Goal: Task Accomplishment & Management: Complete application form

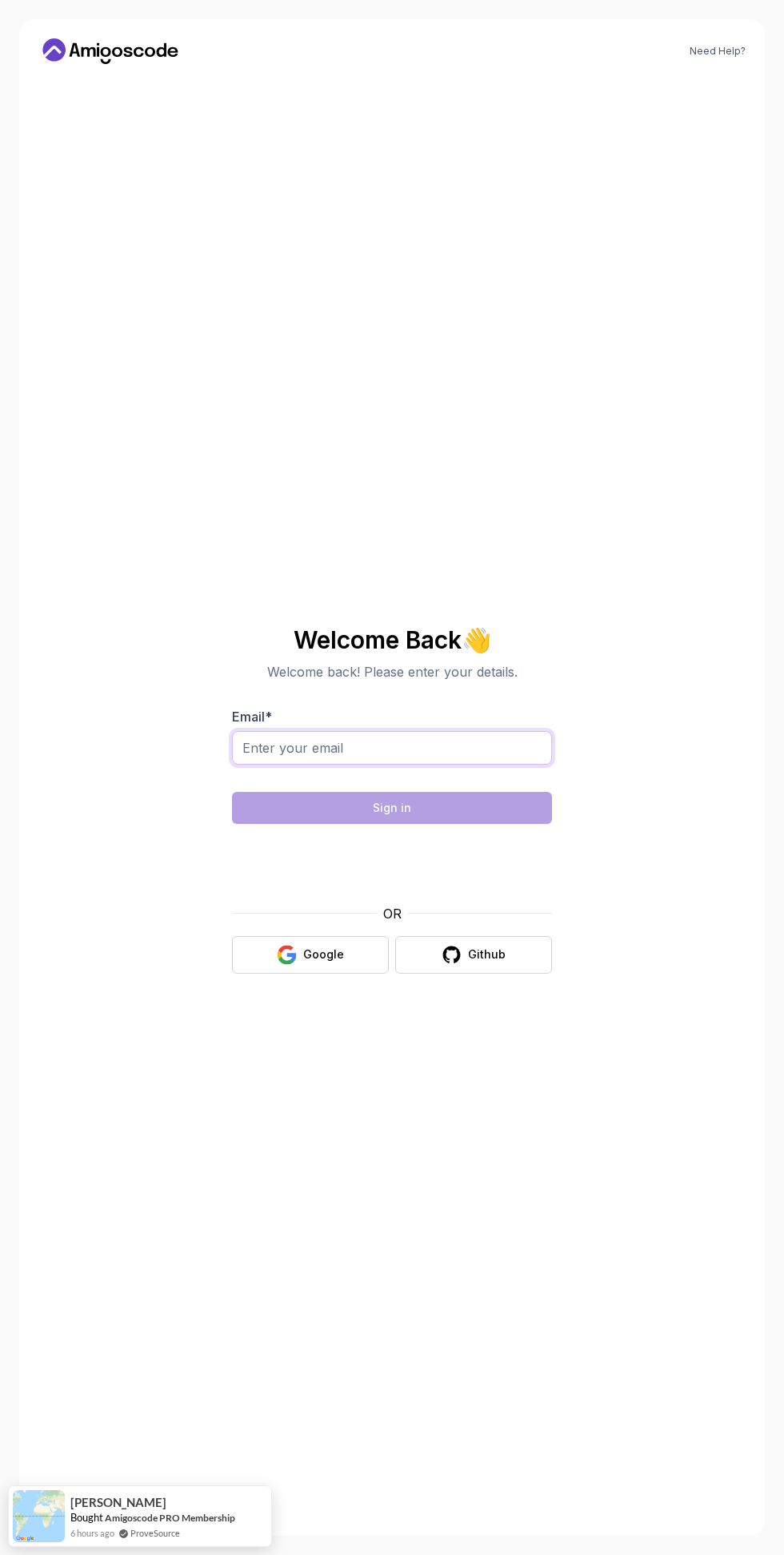
click at [321, 765] on input "Email *" at bounding box center [392, 748] width 320 height 34
click at [280, 765] on input "[EMAIL_ADDRESS][DOMAIN_NAME]" at bounding box center [392, 748] width 320 height 34
click at [309, 765] on input "[EMAIL_ADDRESS][DOMAIN_NAME]" at bounding box center [392, 748] width 320 height 34
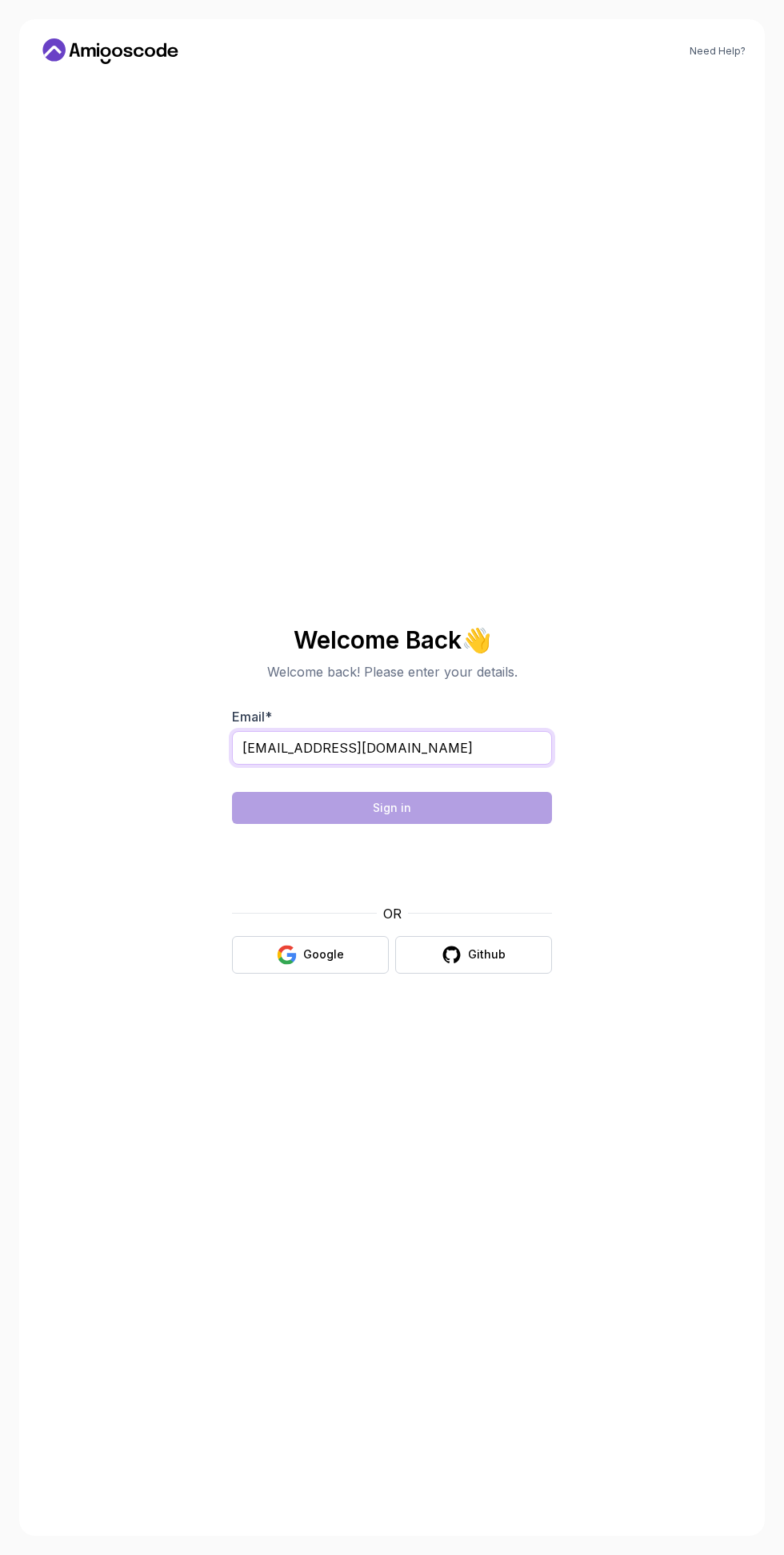
click at [291, 765] on input "[EMAIL_ADDRESS][DOMAIN_NAME]" at bounding box center [392, 748] width 320 height 34
click at [297, 765] on input "[EMAIL_ADDRESS][DOMAIN_NAME]" at bounding box center [392, 748] width 320 height 34
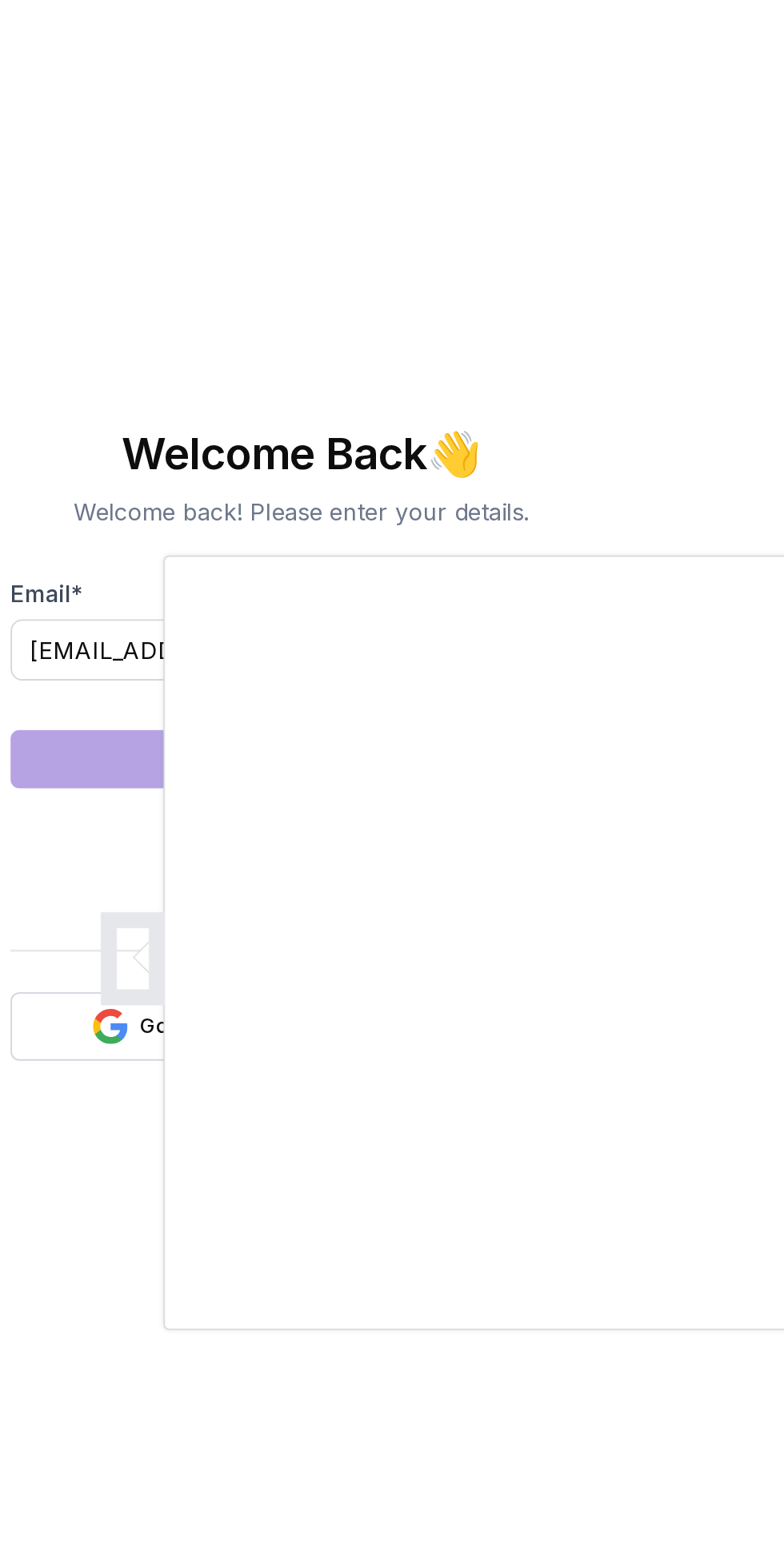
scroll to position [8, 0]
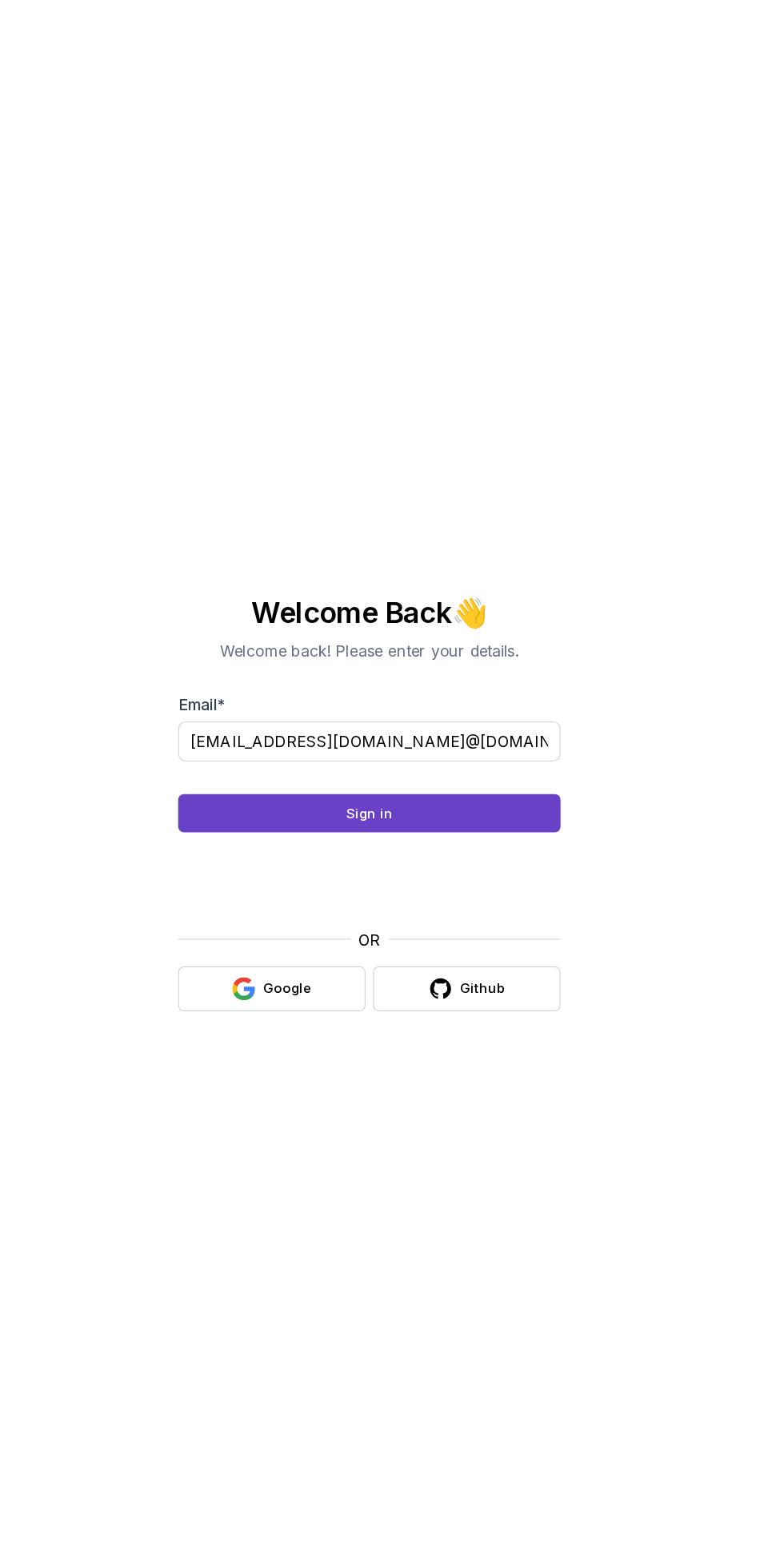
click at [507, 824] on button "Sign in" at bounding box center [392, 808] width 320 height 32
click at [669, 950] on div "Need Help? Welcome Back 👋 Welcome back! Please enter your details. Email * sbfm…" at bounding box center [392, 778] width 746 height 1517
click at [496, 765] on input "sbfmede21@gmail.com@gmail.com" at bounding box center [392, 748] width 320 height 34
click at [375, 765] on input "sbfmede21@gmail.com@gmail.com" at bounding box center [392, 748] width 320 height 34
click at [484, 765] on input "sbfmede21@gmail.com@gmail.com" at bounding box center [392, 748] width 320 height 34
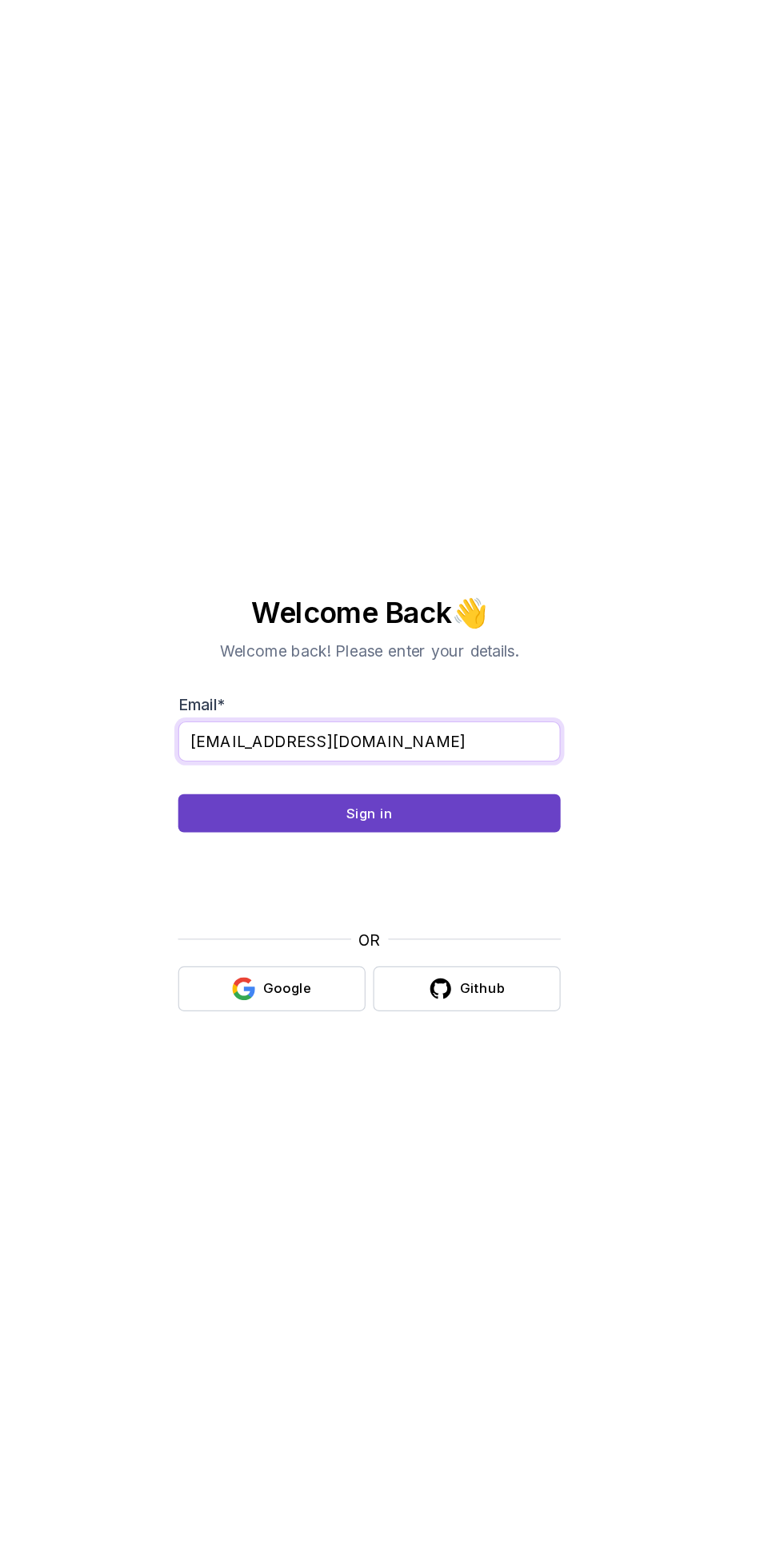
type input "sbfmede21@gmail.com"
click at [496, 824] on button "Sign in" at bounding box center [392, 808] width 320 height 32
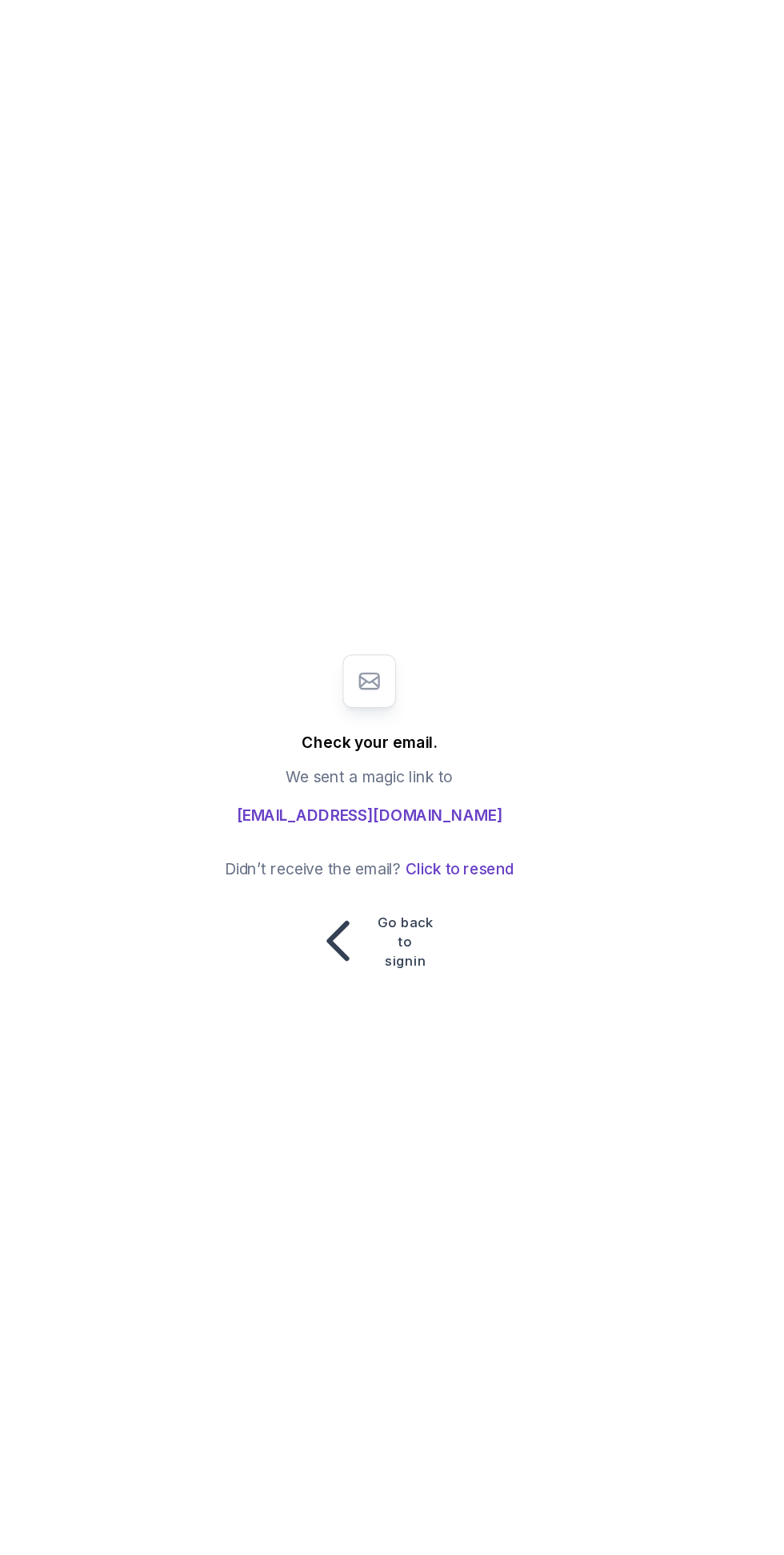
scroll to position [49, 0]
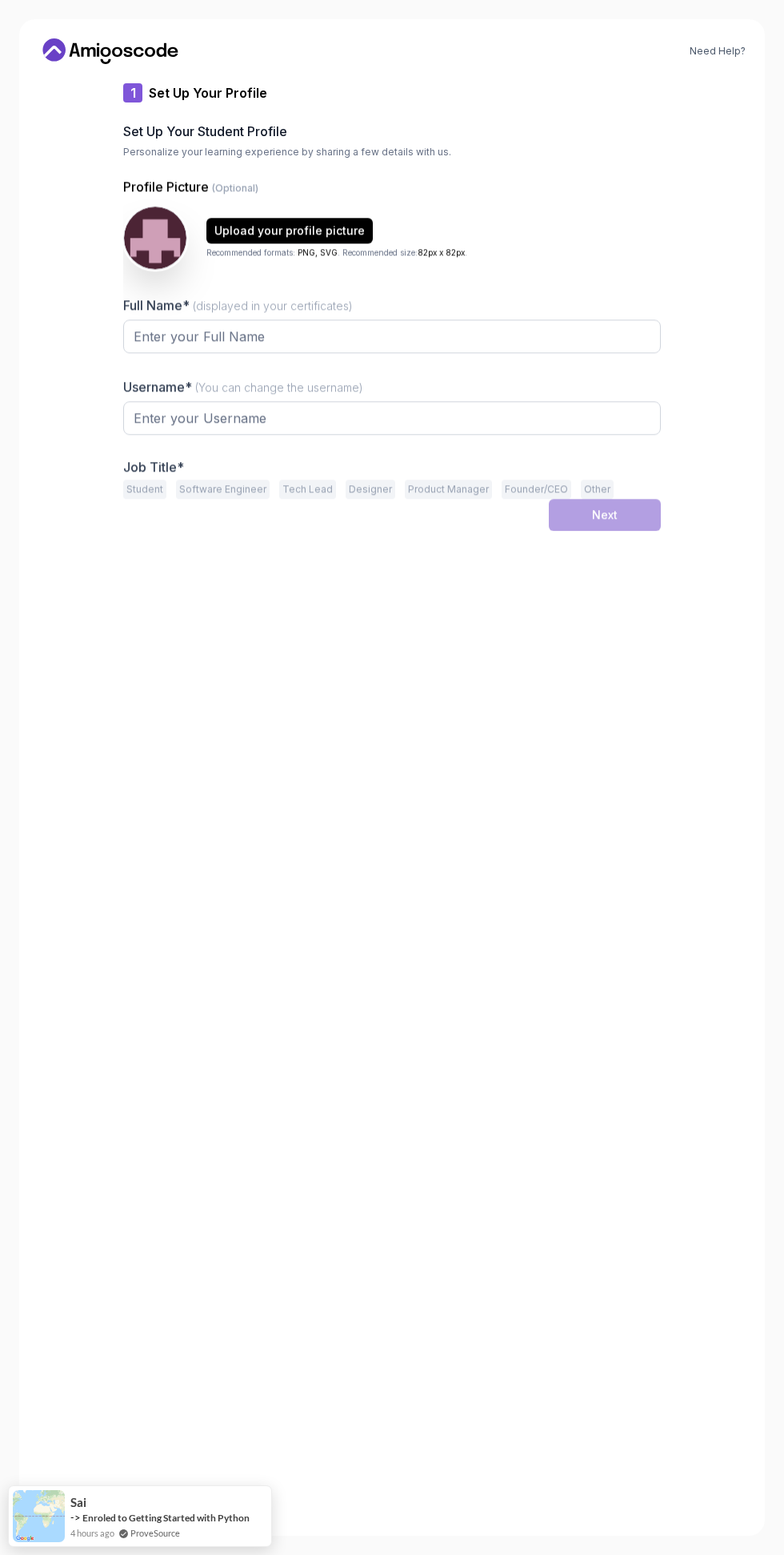
type input "zestypandafaeb9"
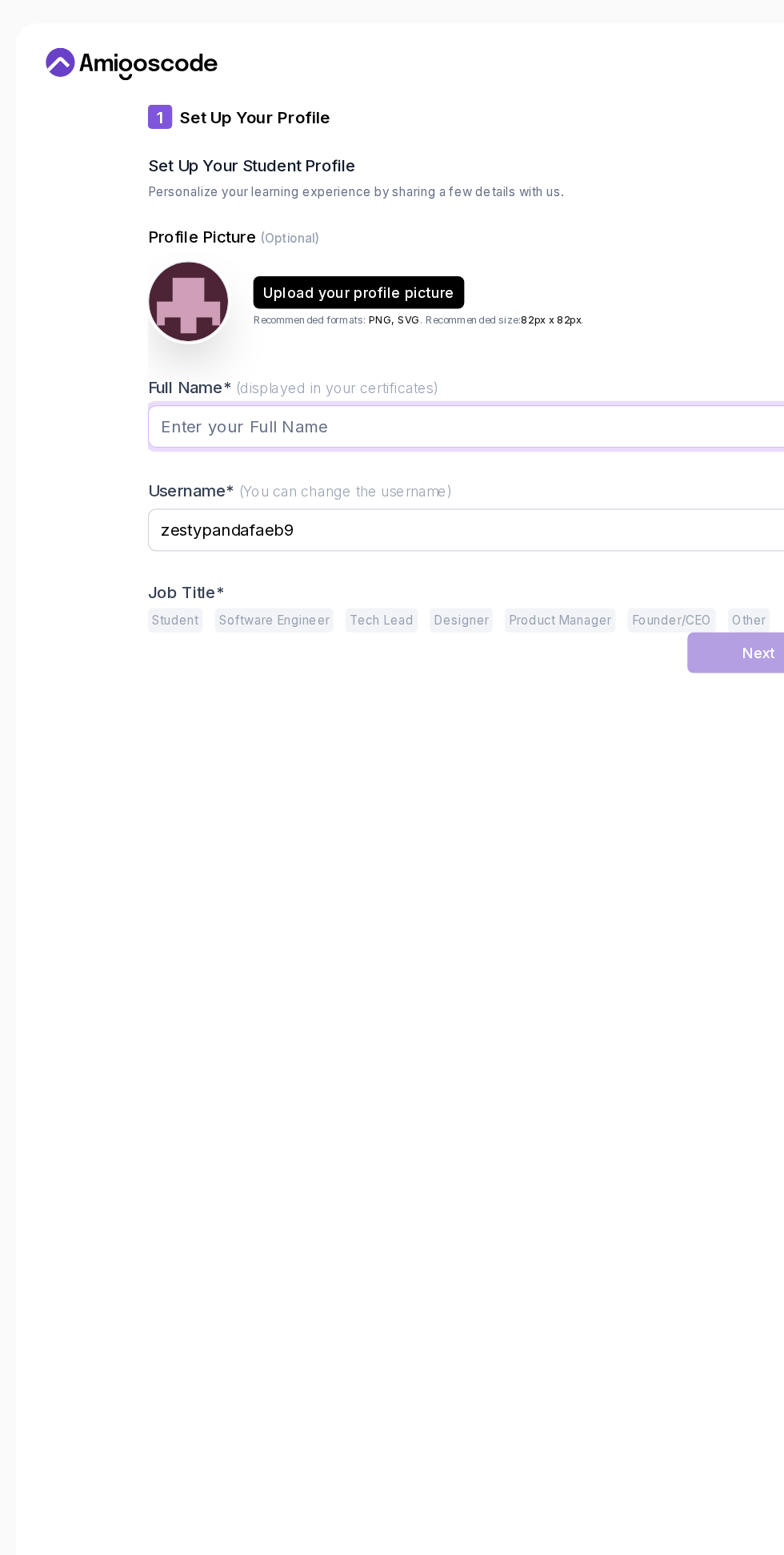
click at [401, 328] on input "Full Name* (displayed in your certificates)" at bounding box center [392, 337] width 538 height 34
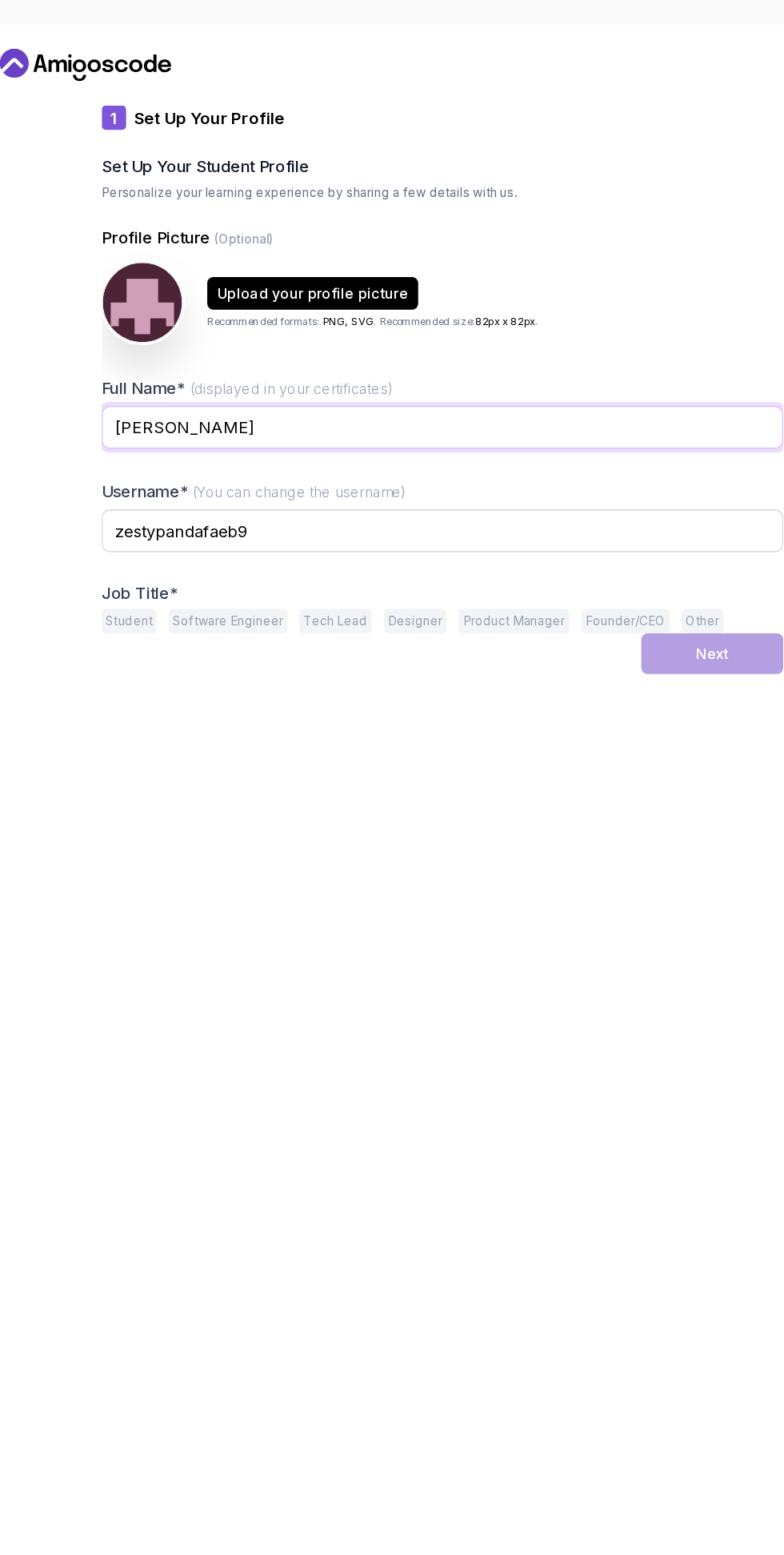
click at [388, 339] on input "[PERSON_NAME]" at bounding box center [392, 337] width 538 height 34
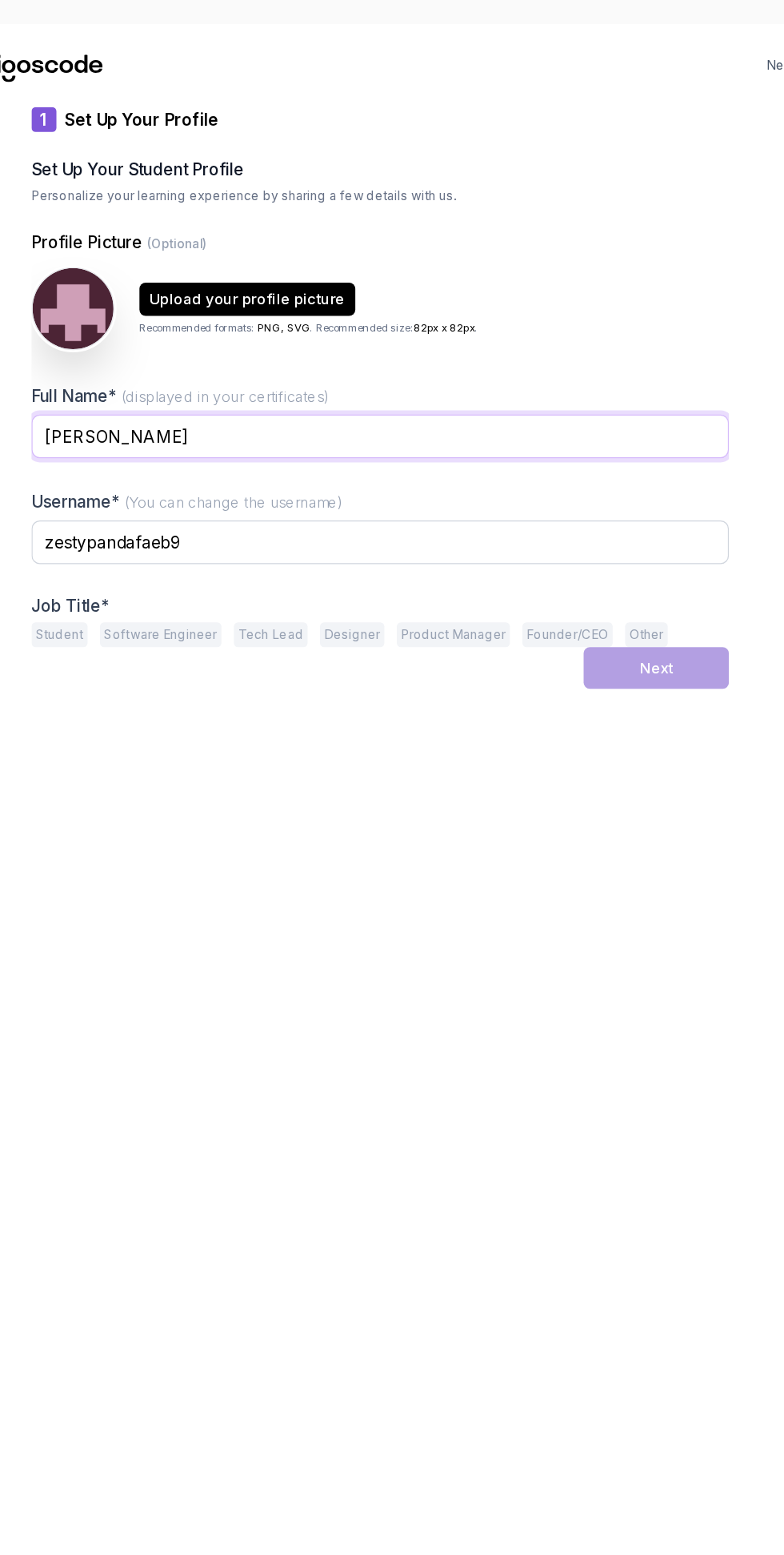
type input "[PERSON_NAME]"
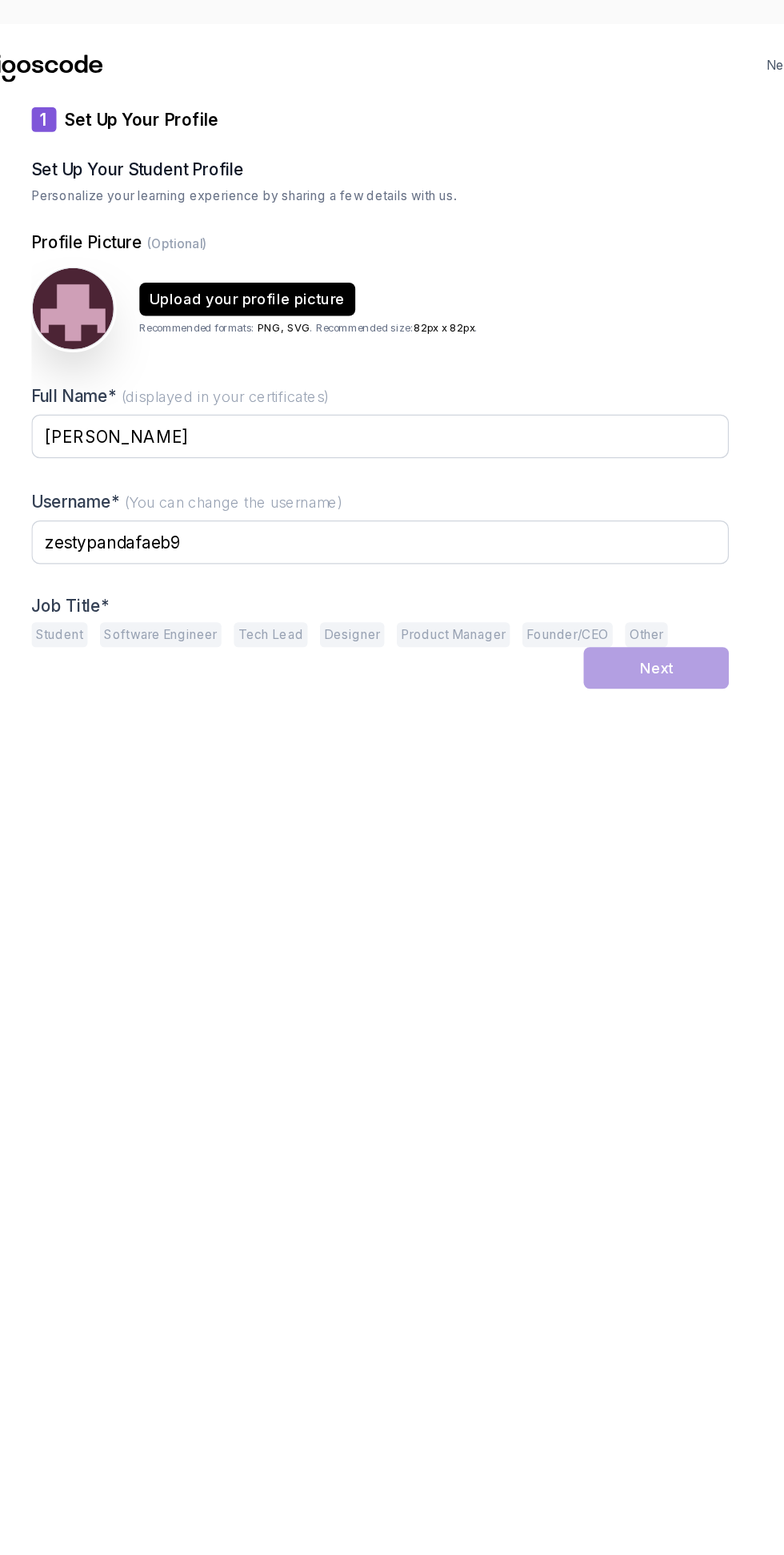
click at [333, 225] on div "Upload your profile picture" at bounding box center [290, 231] width 151 height 16
click at [309, 232] on div "Upload your profile picture" at bounding box center [290, 231] width 151 height 16
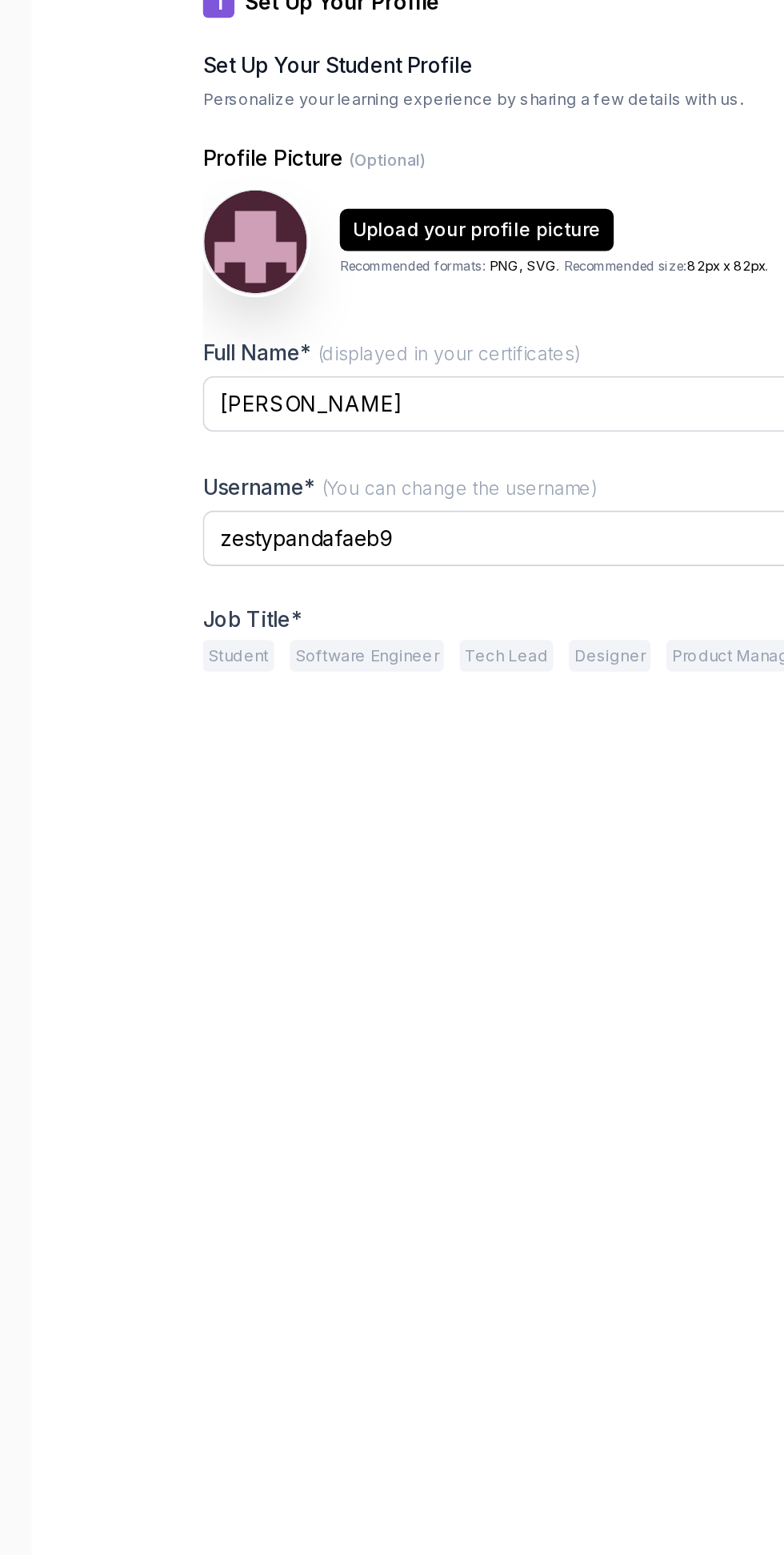
click at [210, 487] on button "Software Engineer" at bounding box center [223, 490] width 94 height 20
click at [141, 490] on button "Student" at bounding box center [144, 490] width 43 height 20
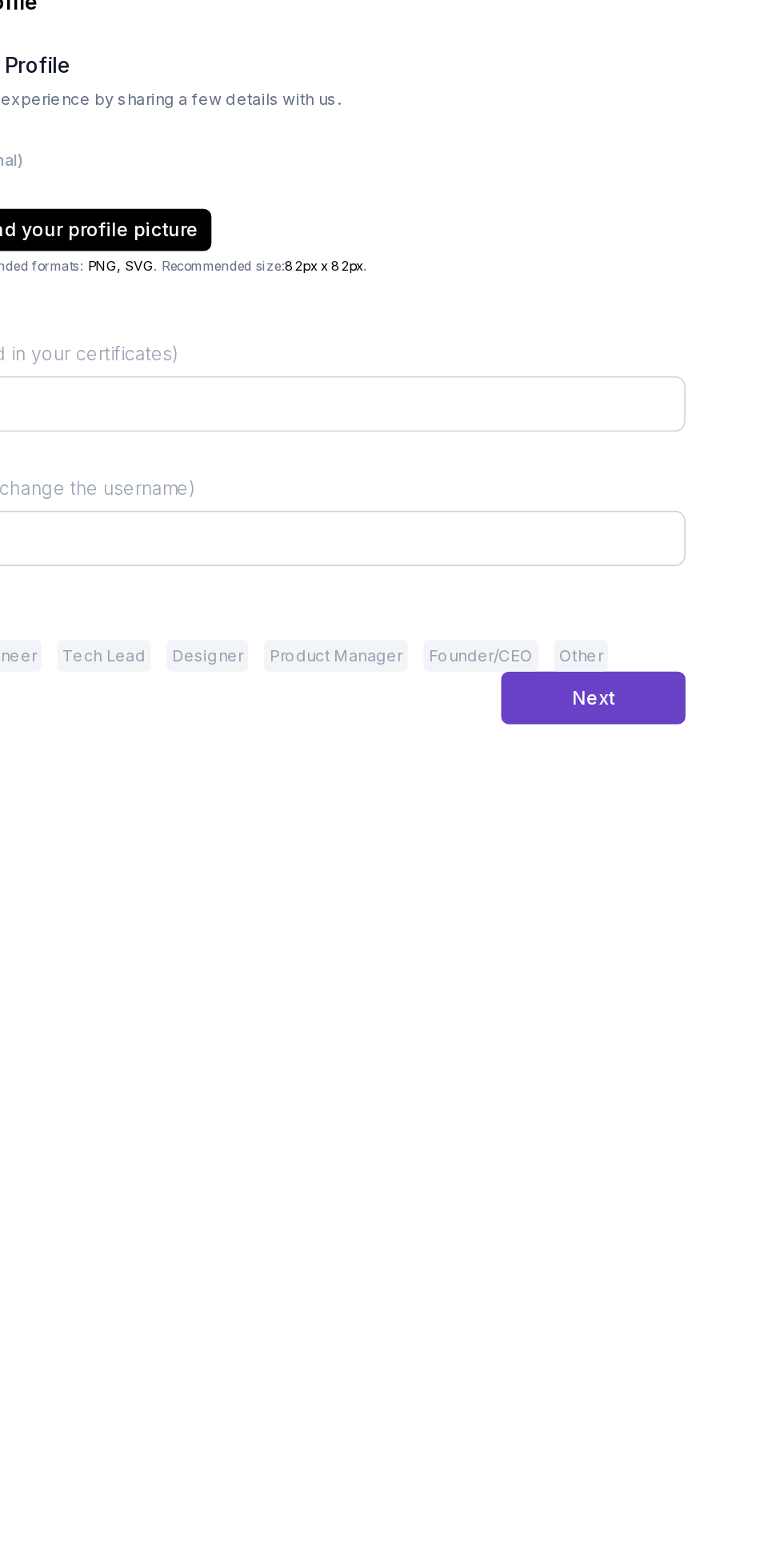
click at [617, 515] on div "Next" at bounding box center [605, 515] width 26 height 16
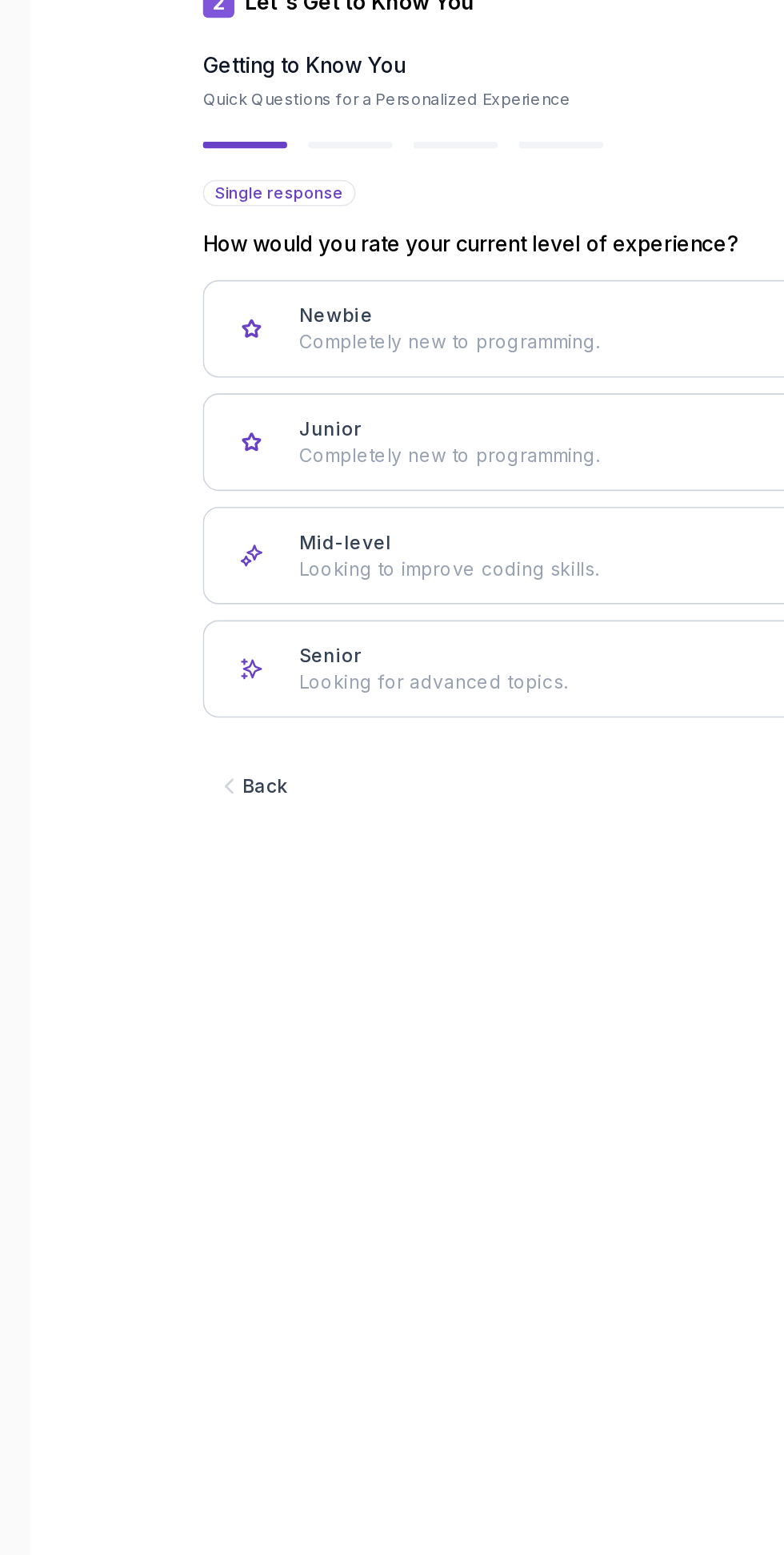
click at [259, 699] on form "Single response How would you rate your current level of experience? Newbie Com…" at bounding box center [392, 859] width 538 height 1316
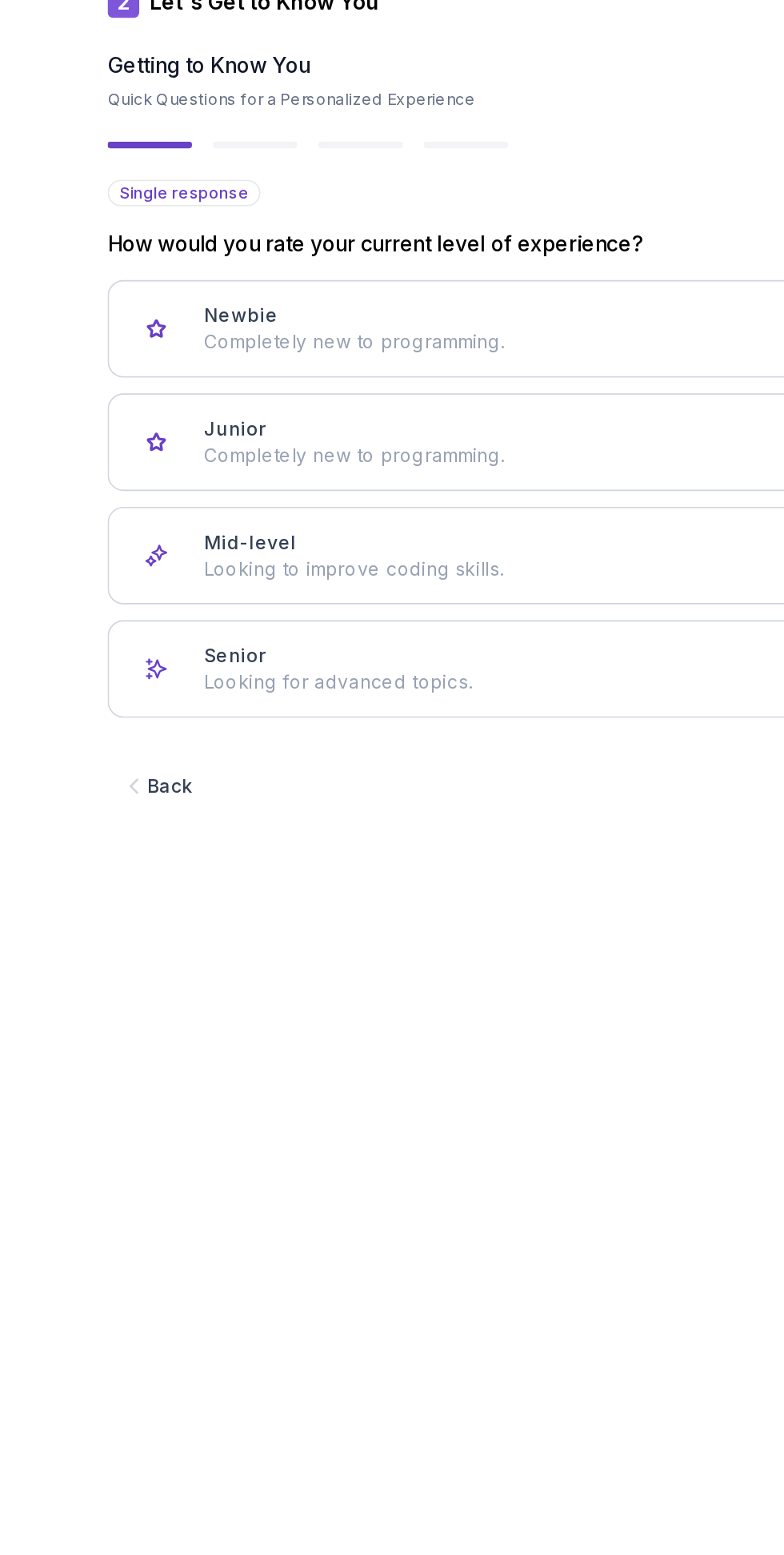
click at [384, 284] on div "Newbie Completely new to programming." at bounding box center [406, 292] width 450 height 32
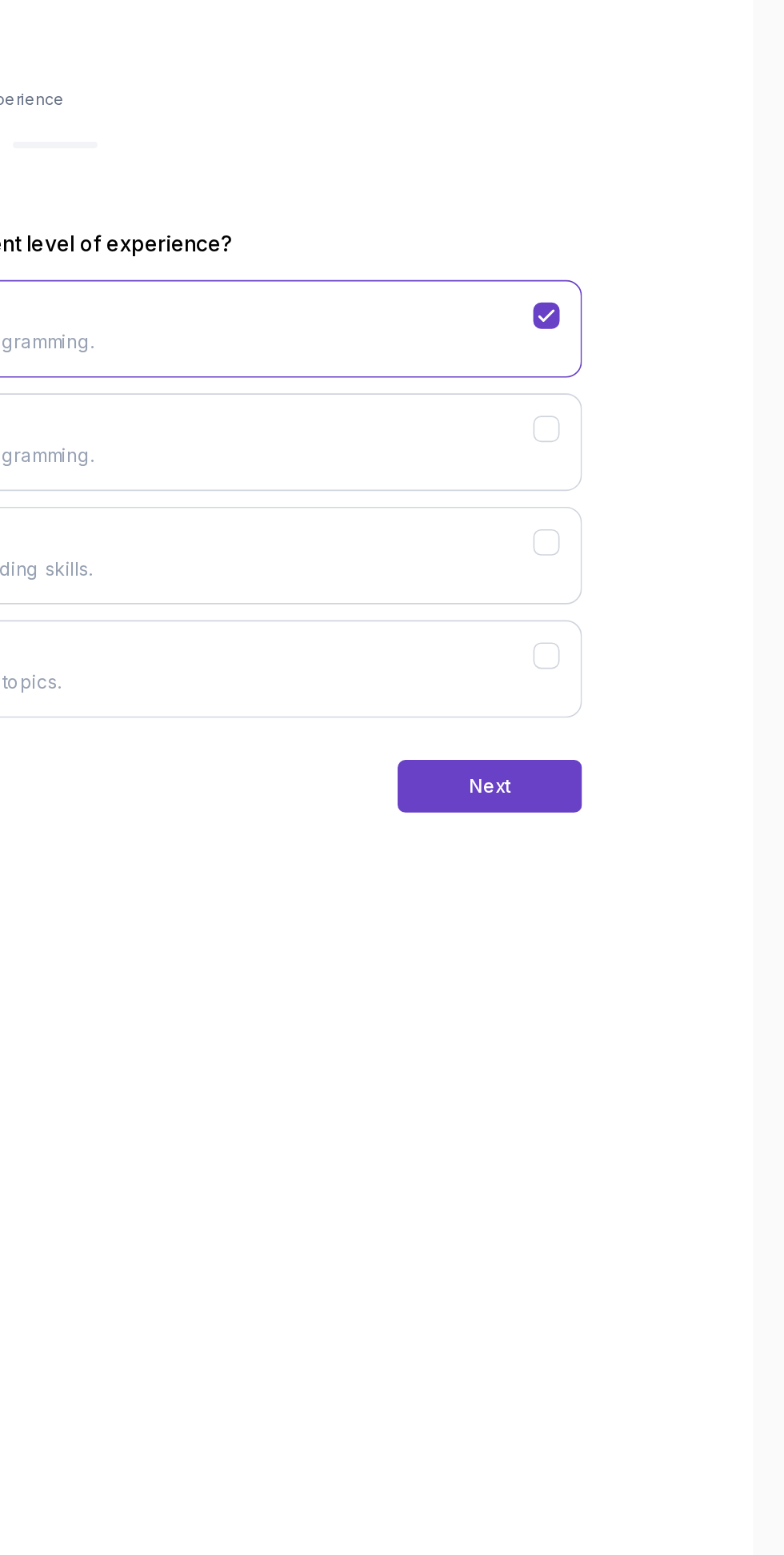
click at [624, 574] on button "Next" at bounding box center [605, 569] width 112 height 32
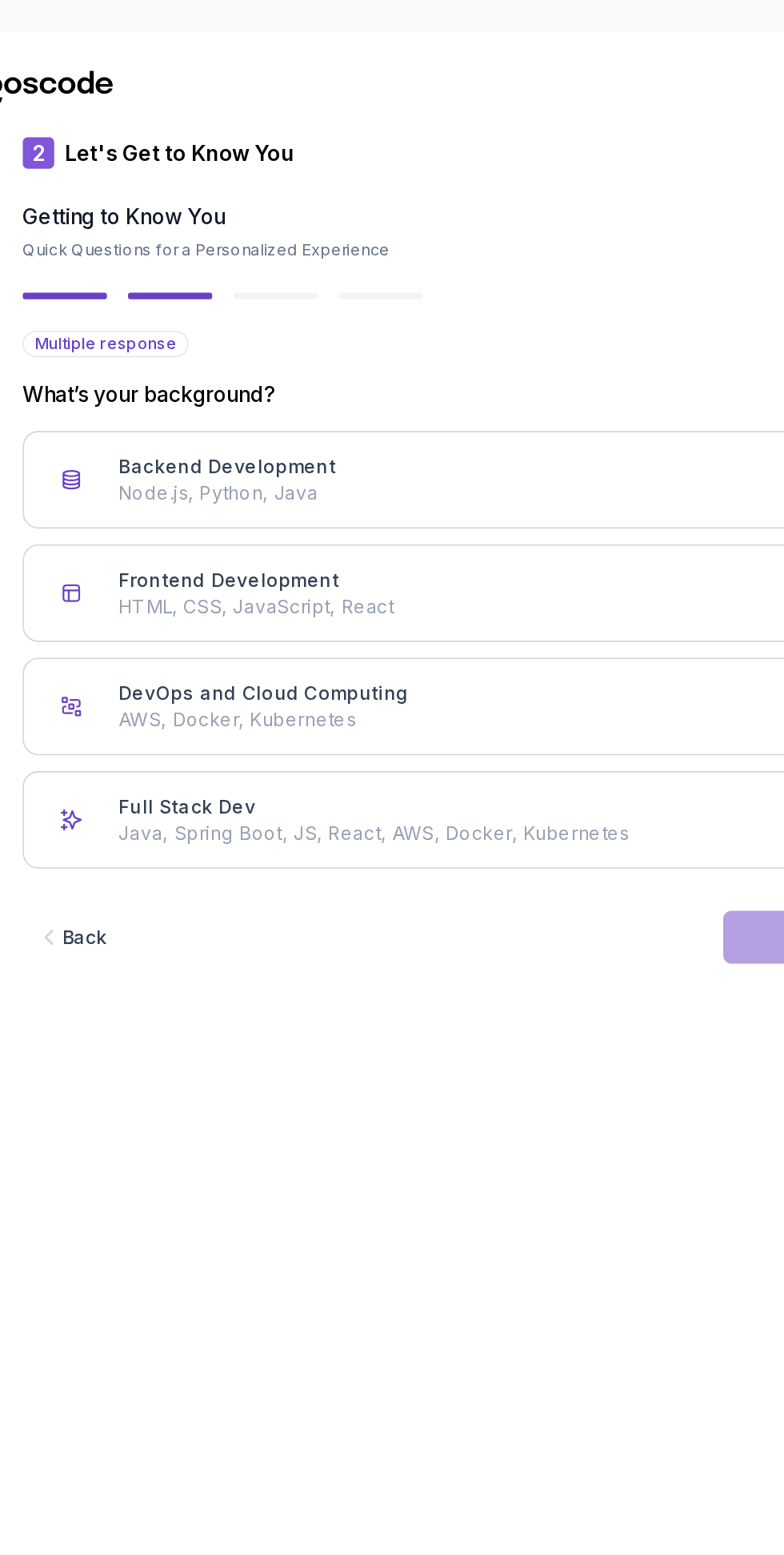
click at [384, 288] on div "Backend Development Node.js, Python, Java" at bounding box center [406, 292] width 450 height 32
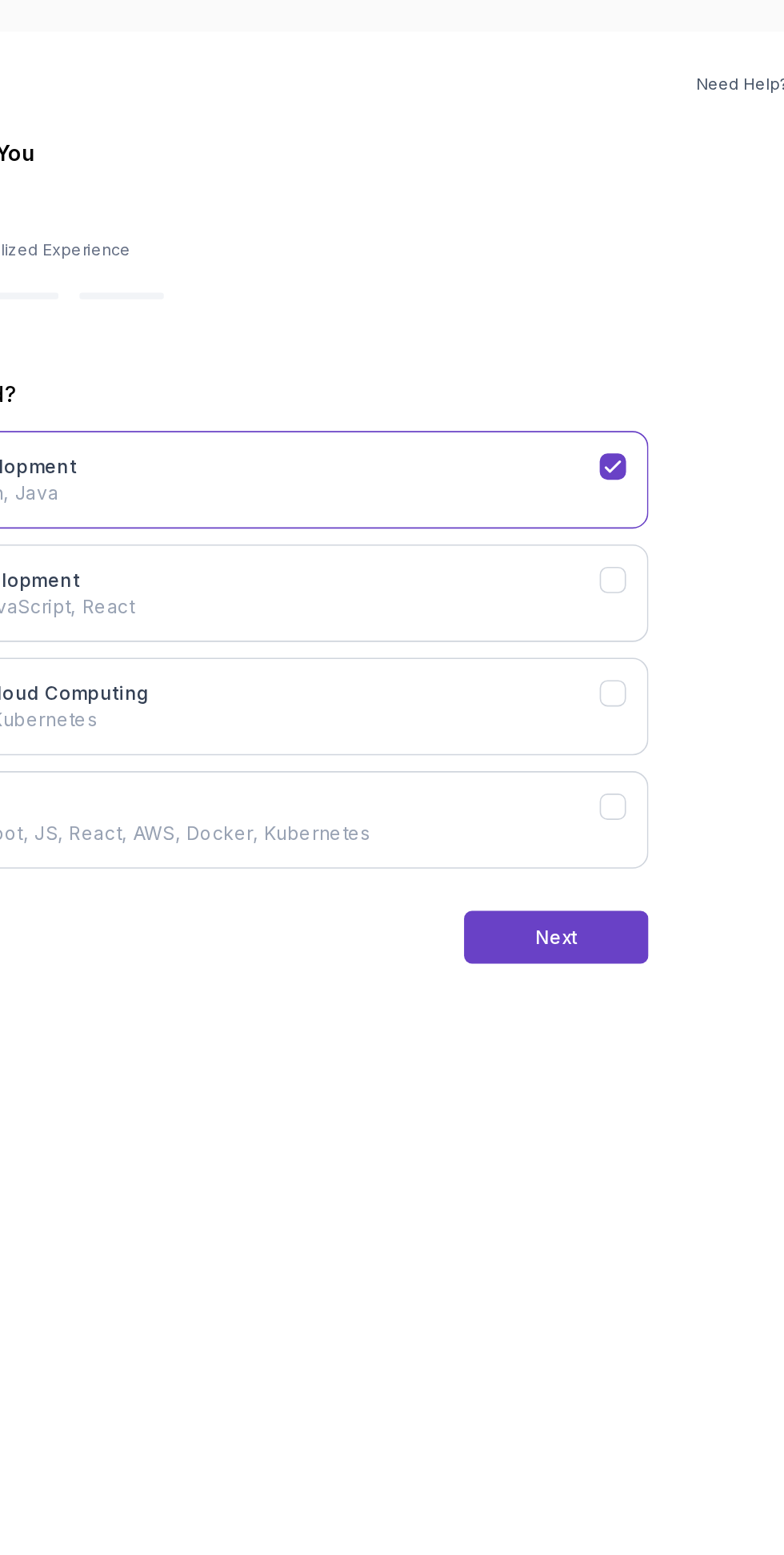
click at [601, 569] on div "Next" at bounding box center [605, 568] width 26 height 16
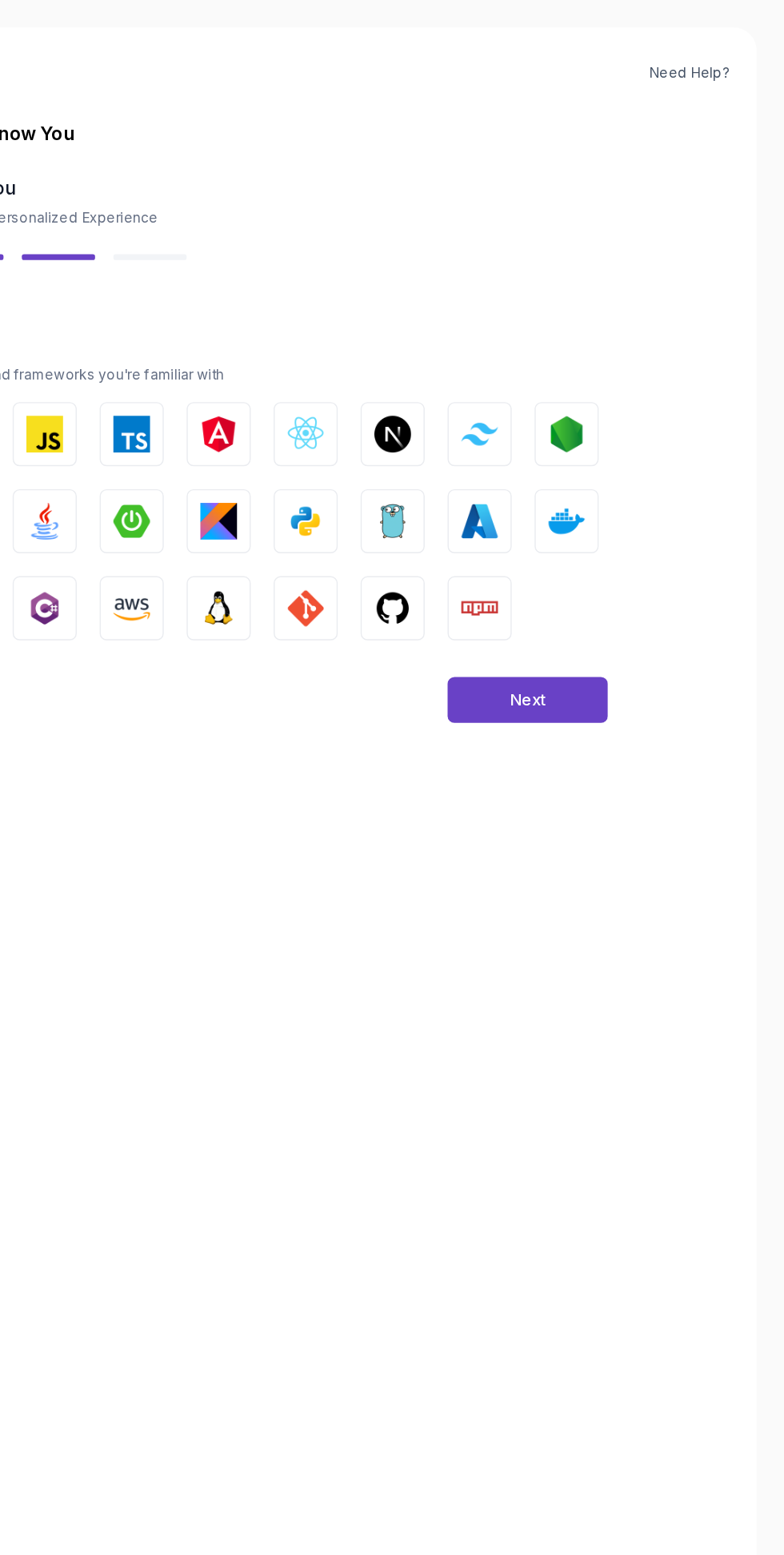
click at [604, 490] on div "Next" at bounding box center [605, 489] width 26 height 16
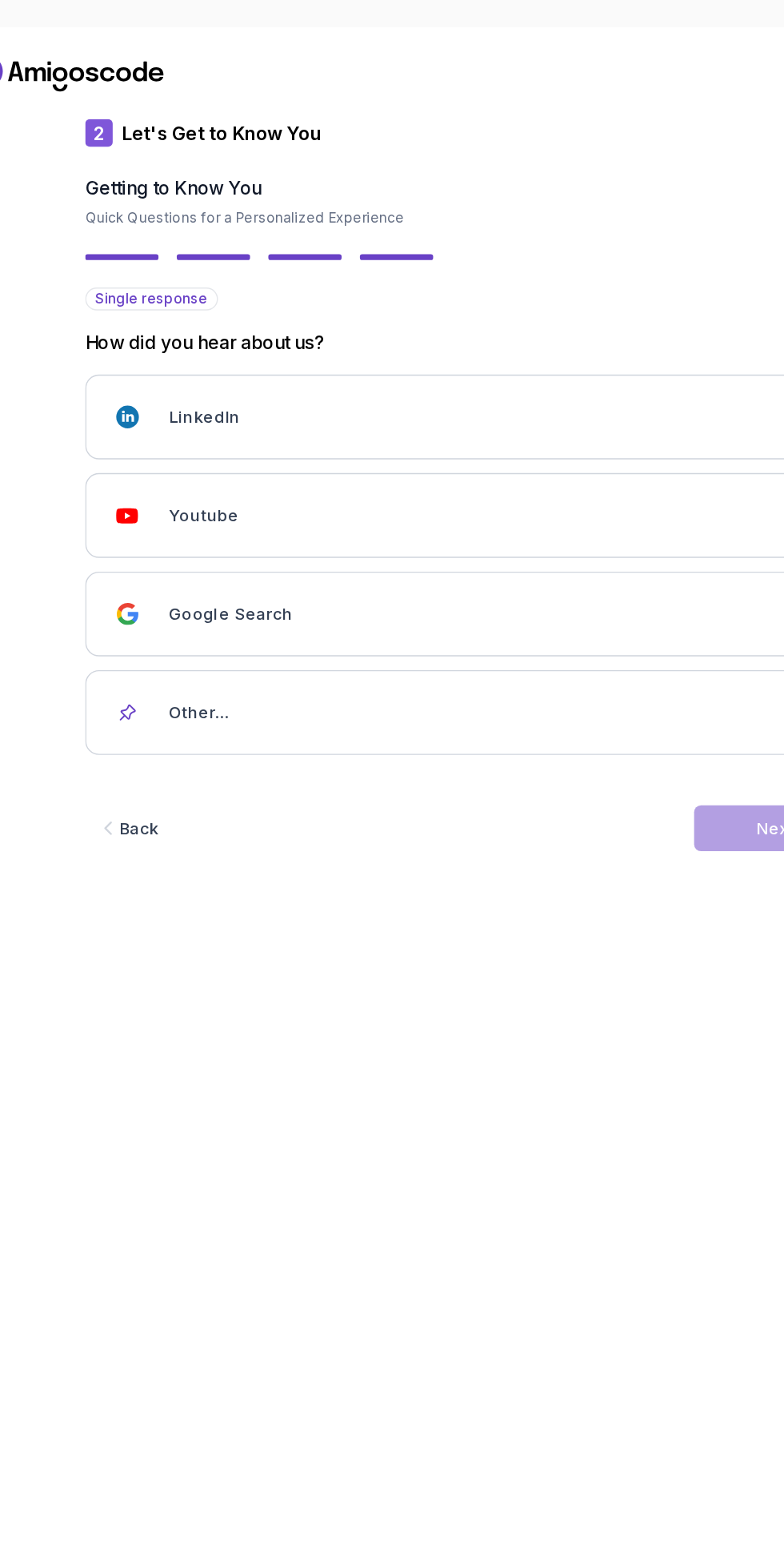
click at [340, 356] on div "Youtube" at bounding box center [406, 361] width 450 height 32
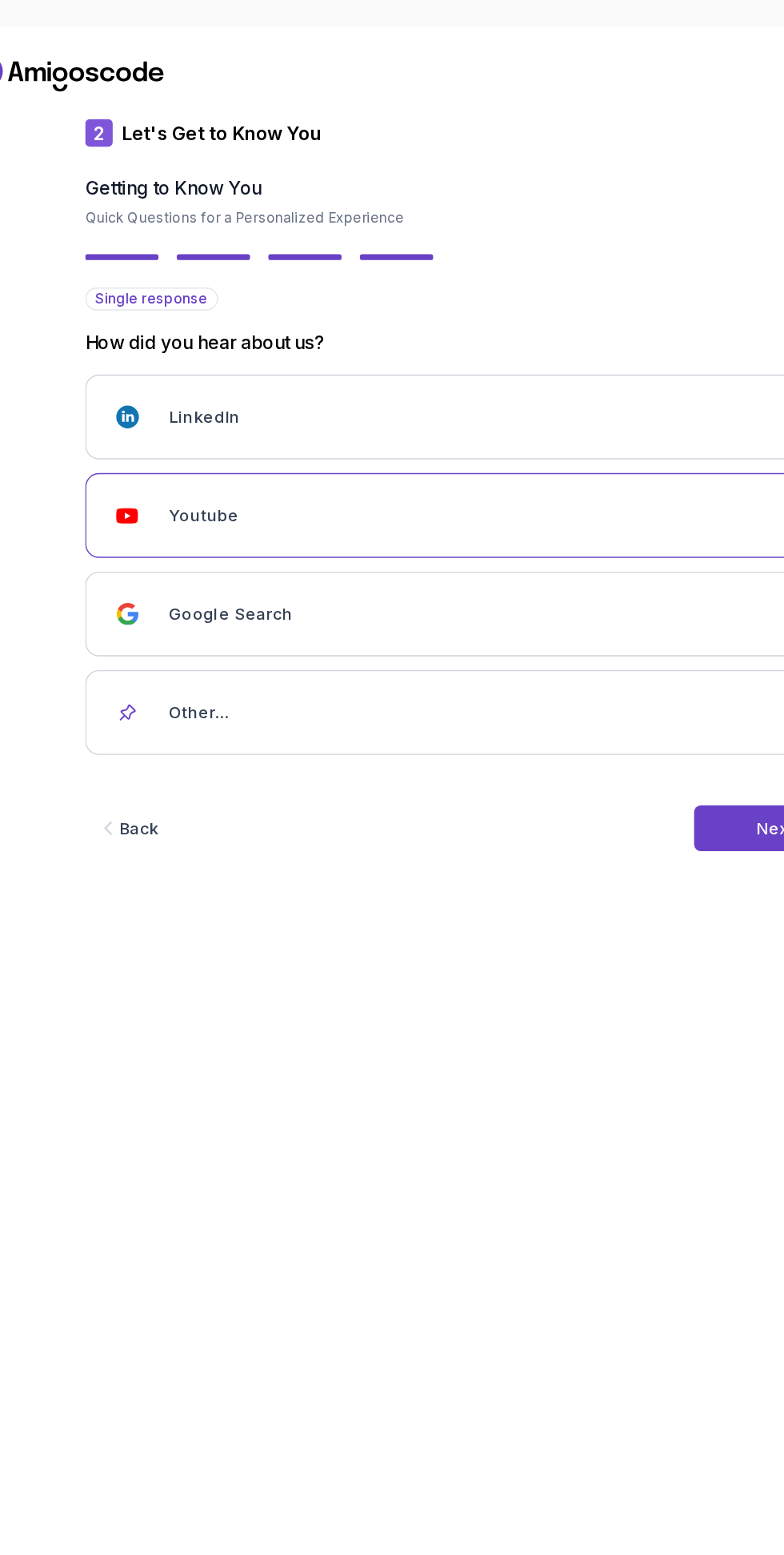
click at [555, 565] on button "Next" at bounding box center [605, 579] width 112 height 32
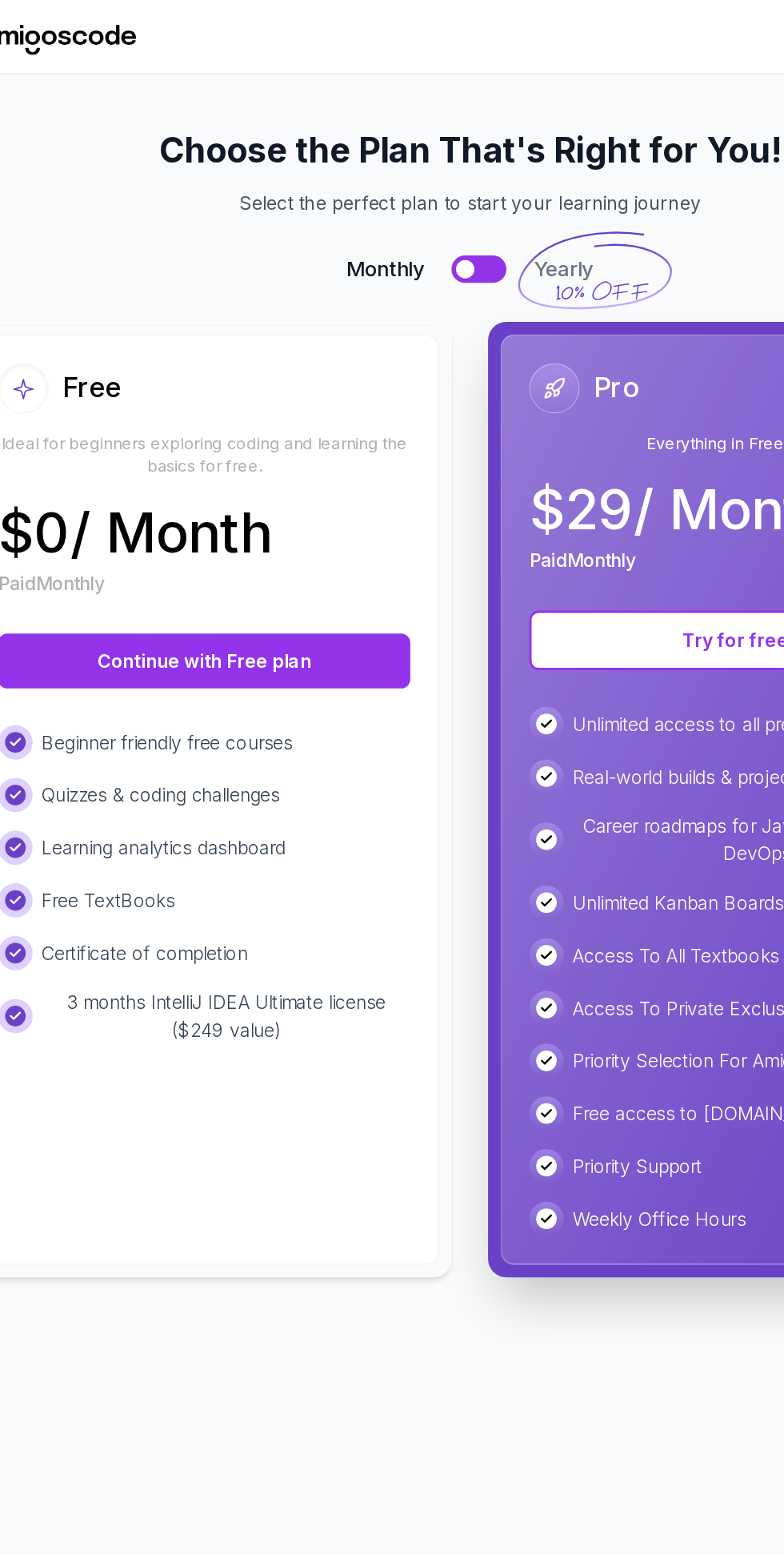
click at [573, 575] on p "Career roadmaps for Java, Spring Boot & DevOps" at bounding box center [592, 586] width 258 height 38
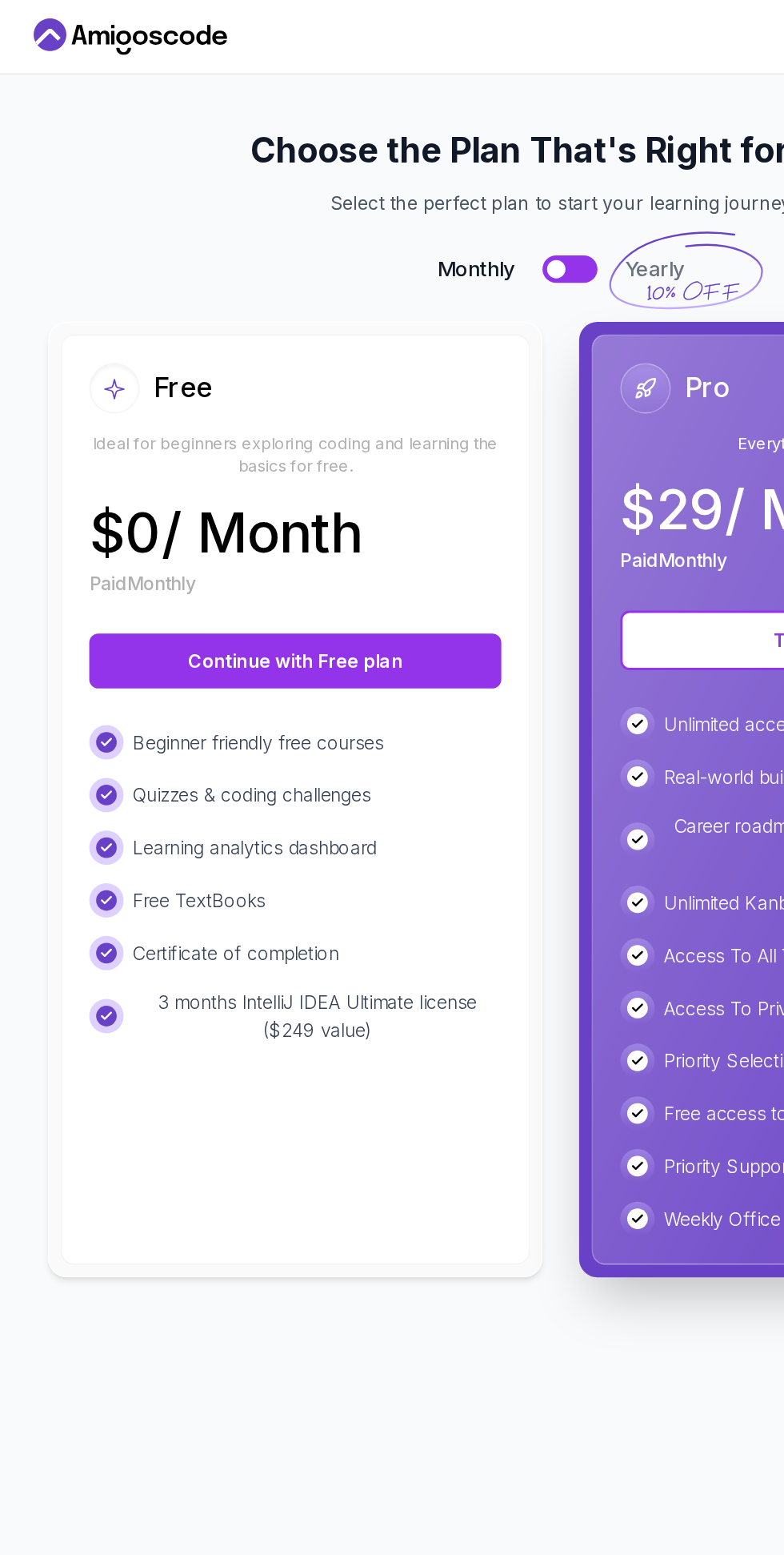
click at [294, 464] on button "Continue with Free plan" at bounding box center [206, 461] width 288 height 38
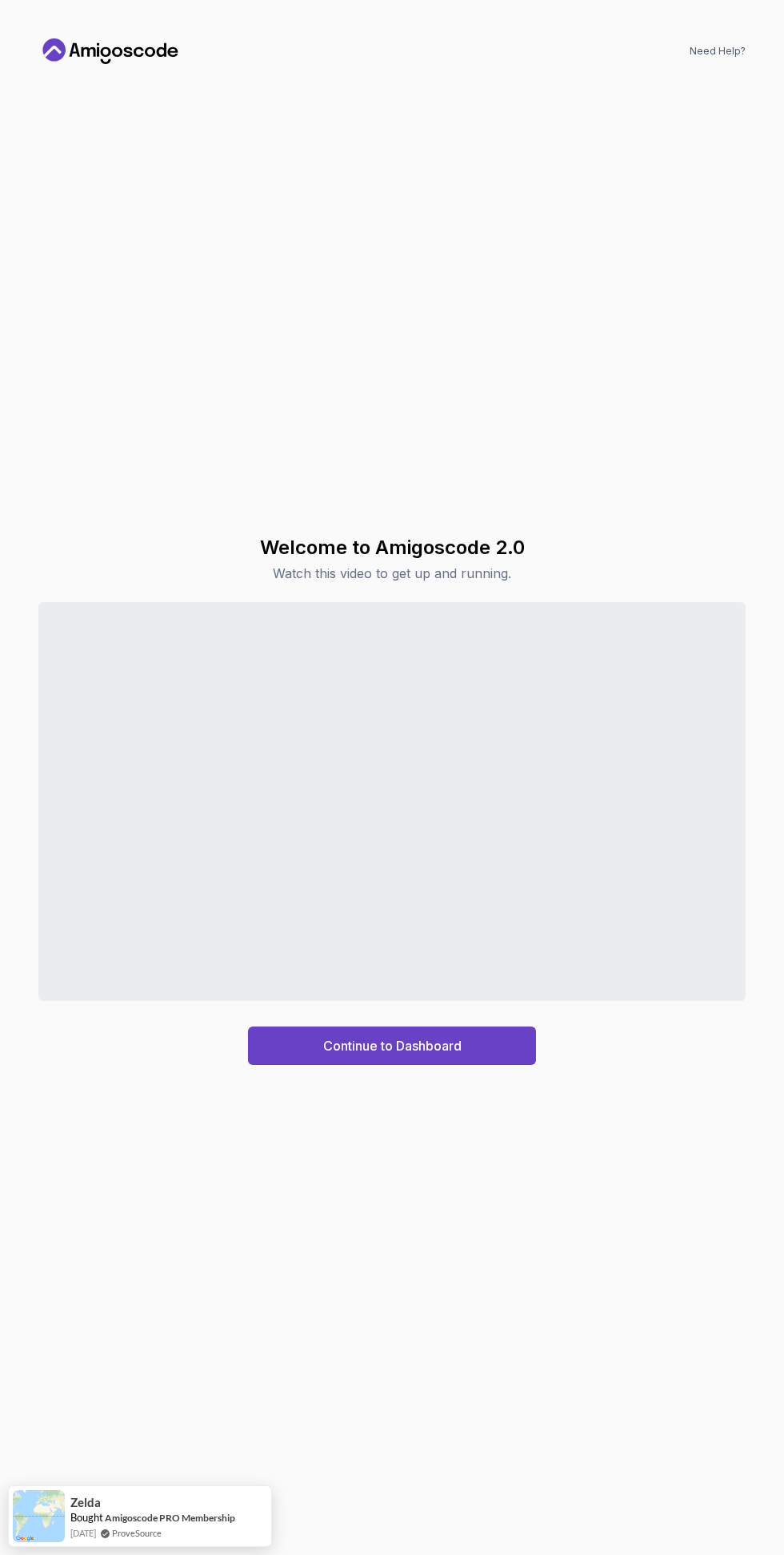
scroll to position [35, 0]
